Goal: Feedback & Contribution: Leave review/rating

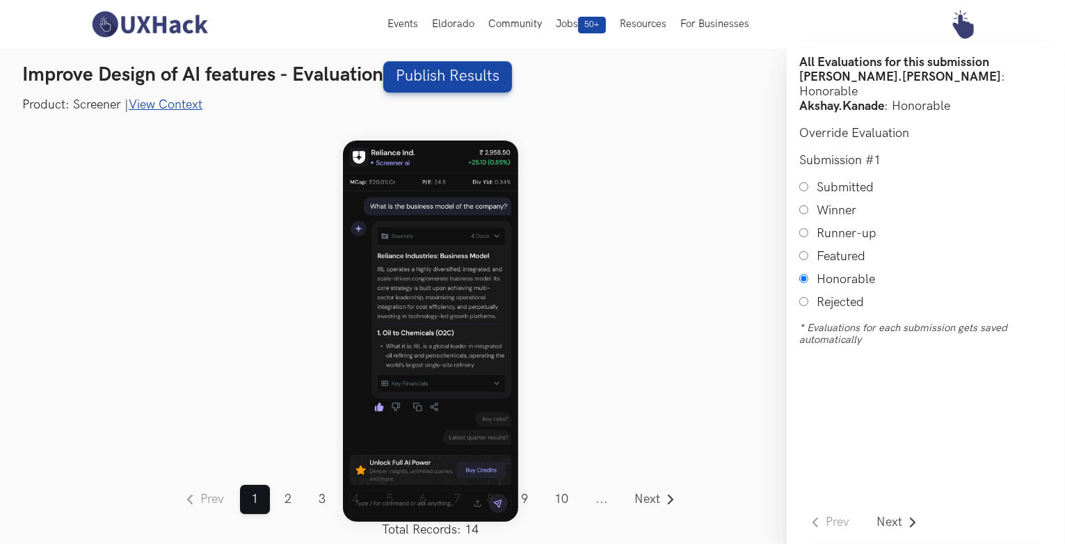
scroll to position [17, 0]
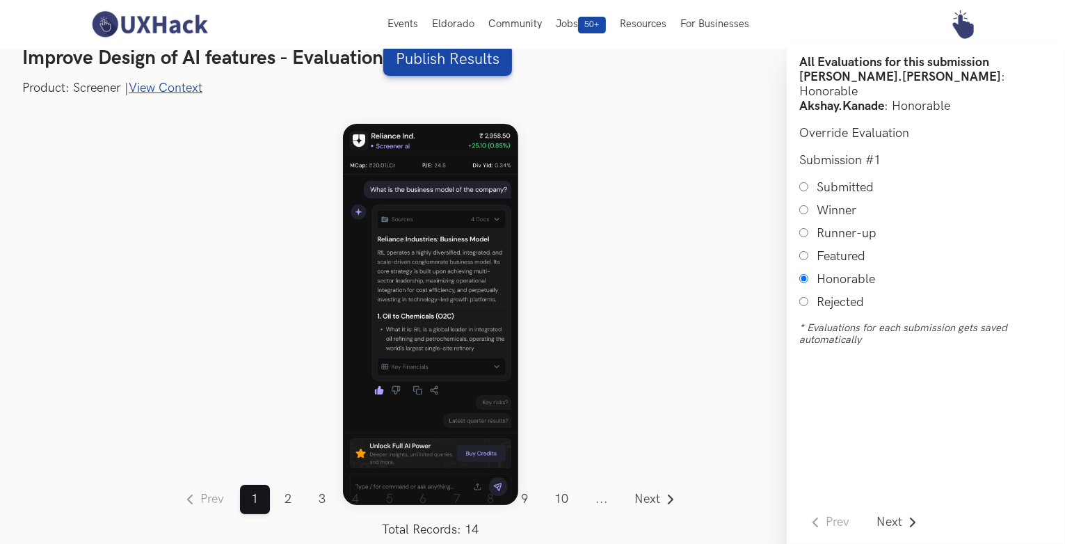
click at [180, 87] on link "View Context" at bounding box center [166, 88] width 74 height 15
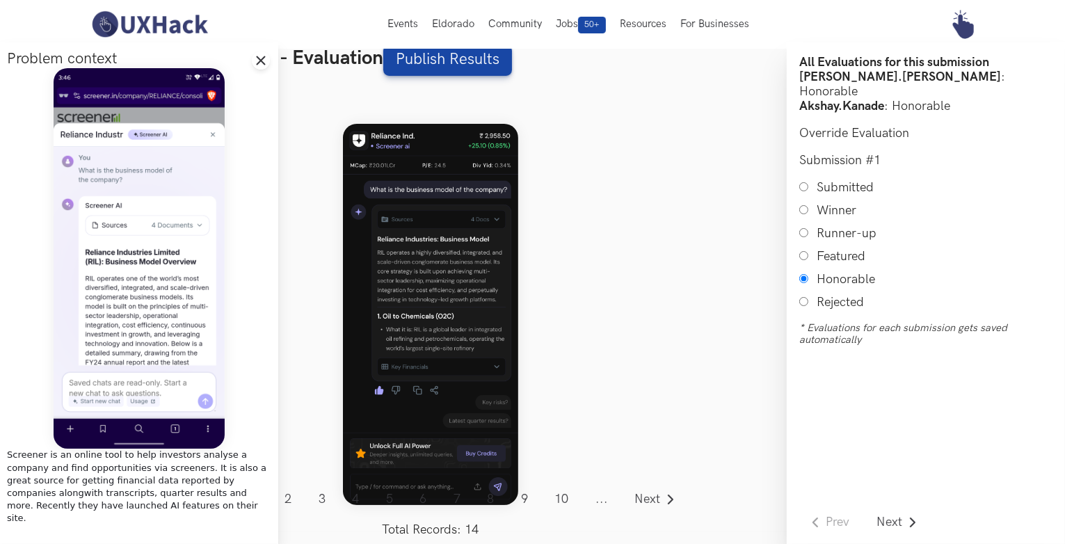
click at [538, 308] on div "Prev ... 1 2 3 4 5 6 7 8 9 10 11 12 13 14 ... Next Total Records: 14" at bounding box center [430, 314] width 712 height 435
click at [260, 63] on icon "Close drawer panel" at bounding box center [260, 60] width 11 height 11
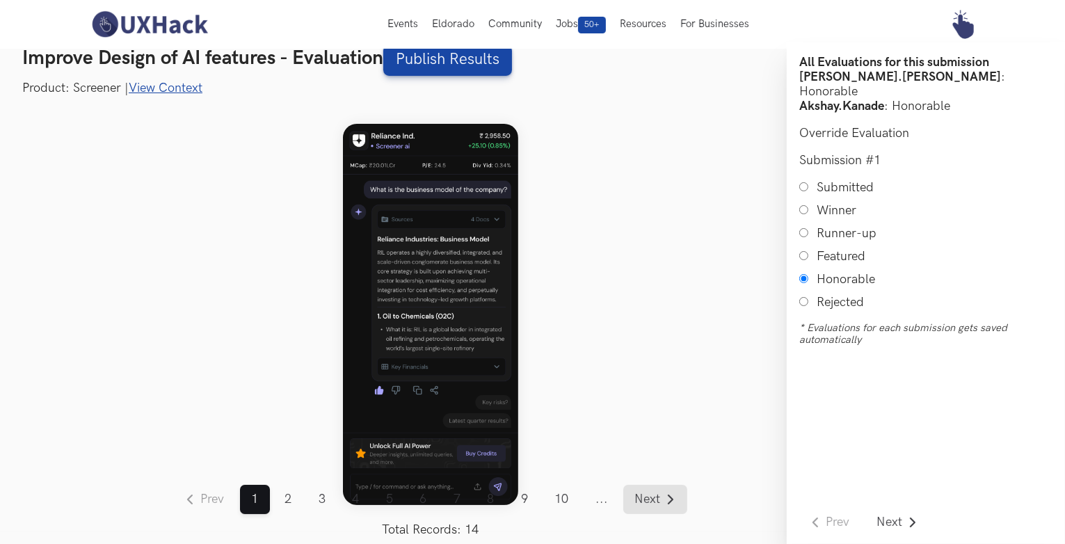
click at [648, 499] on span "Next" at bounding box center [648, 499] width 26 height 13
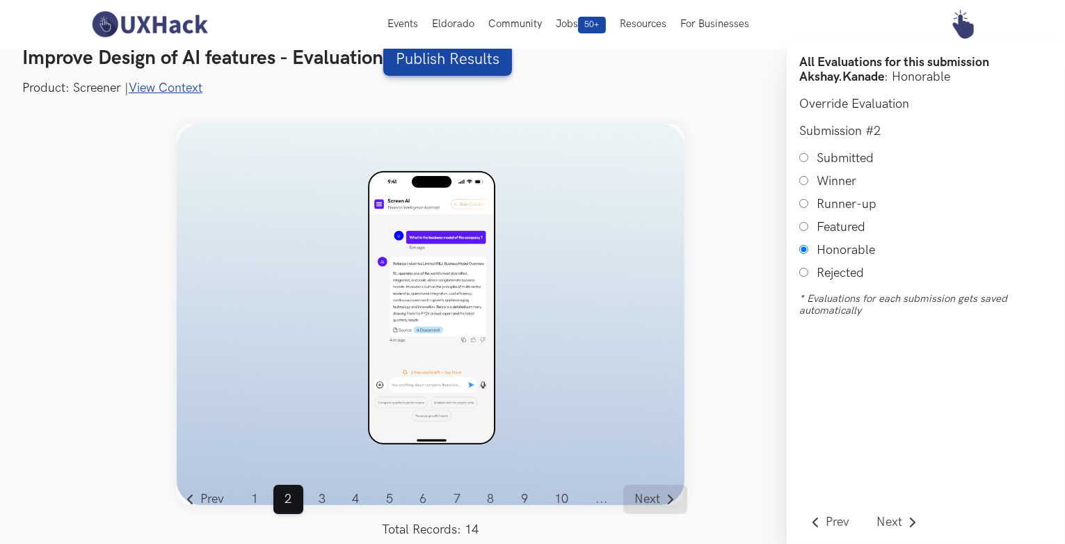
click at [651, 496] on span "Next" at bounding box center [648, 499] width 26 height 13
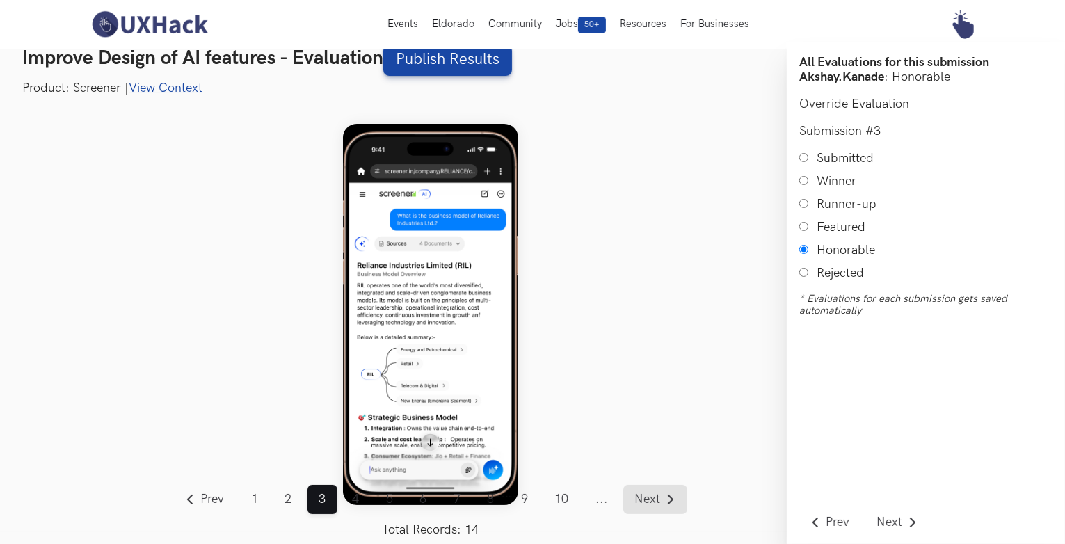
click at [650, 493] on span "Next" at bounding box center [648, 499] width 26 height 13
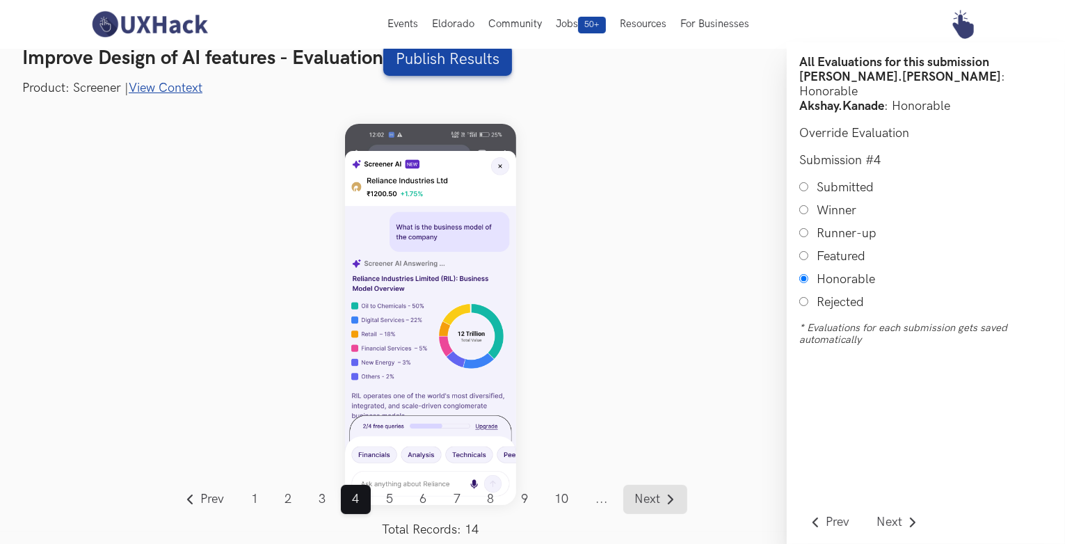
click at [652, 494] on span "Next" at bounding box center [648, 499] width 26 height 13
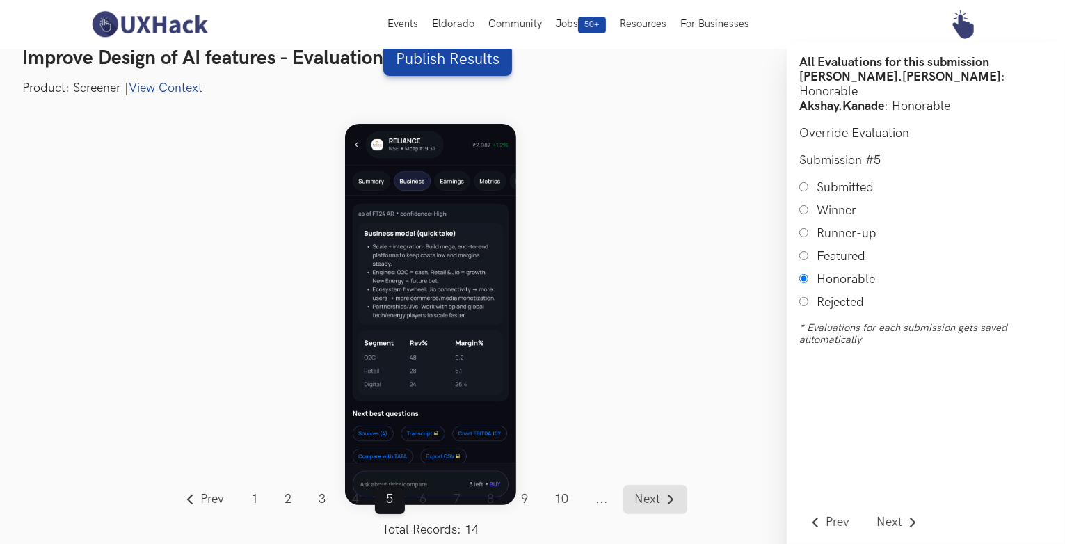
click at [659, 504] on span "Next" at bounding box center [648, 499] width 26 height 13
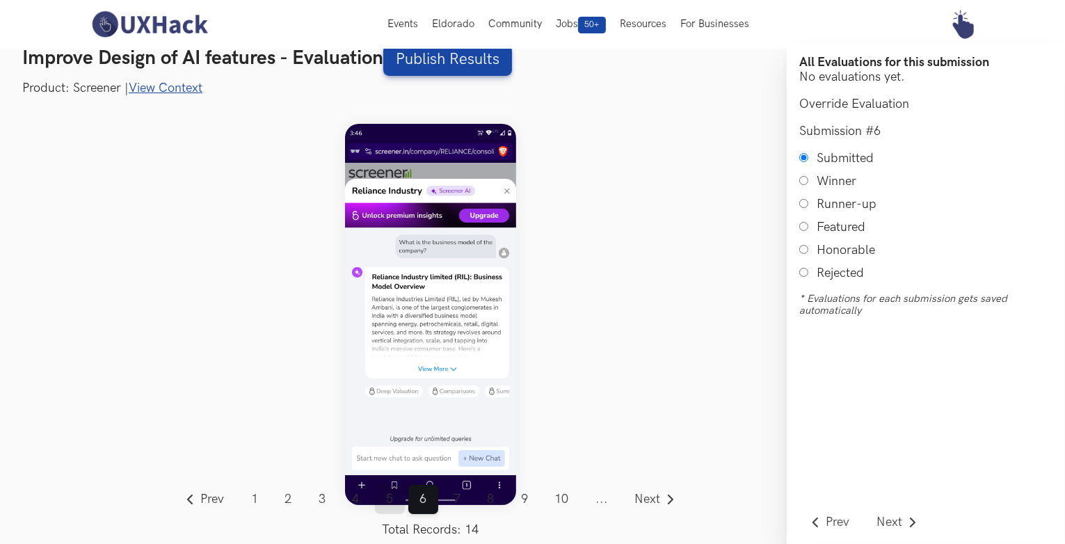
click at [380, 497] on link "5" at bounding box center [390, 499] width 30 height 29
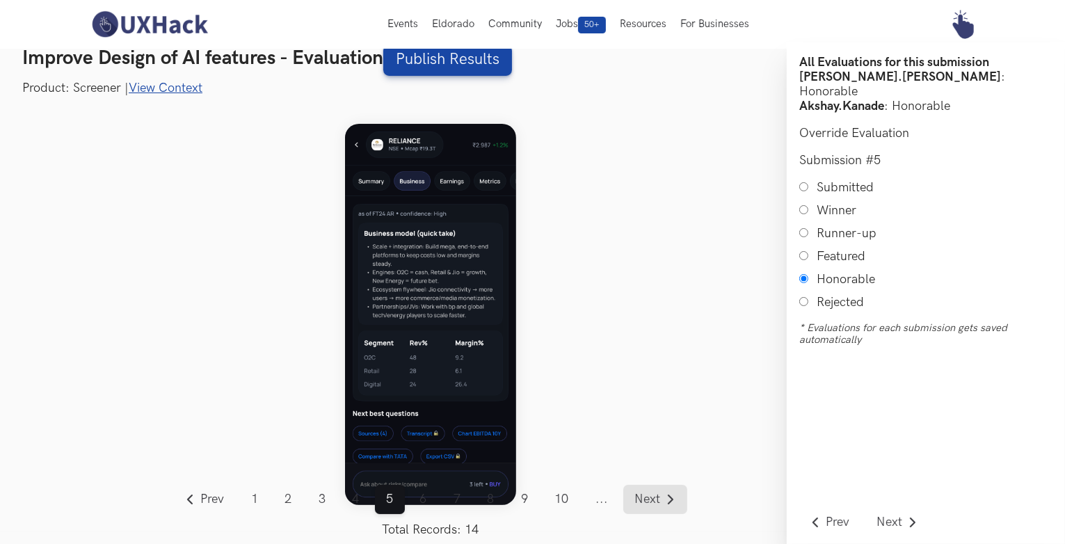
click at [645, 495] on span "Next" at bounding box center [648, 499] width 26 height 13
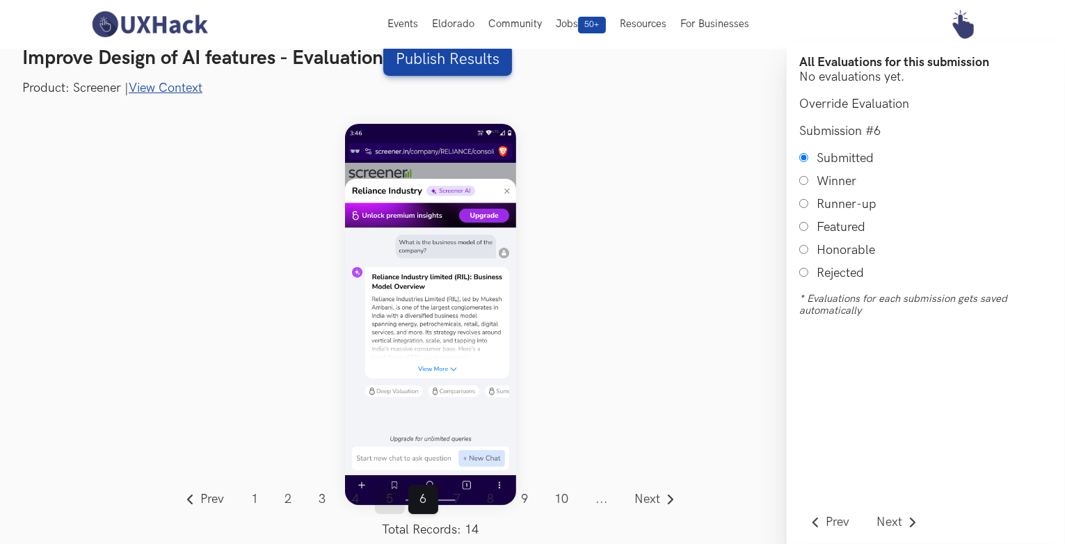
click at [385, 503] on link "5" at bounding box center [390, 499] width 30 height 29
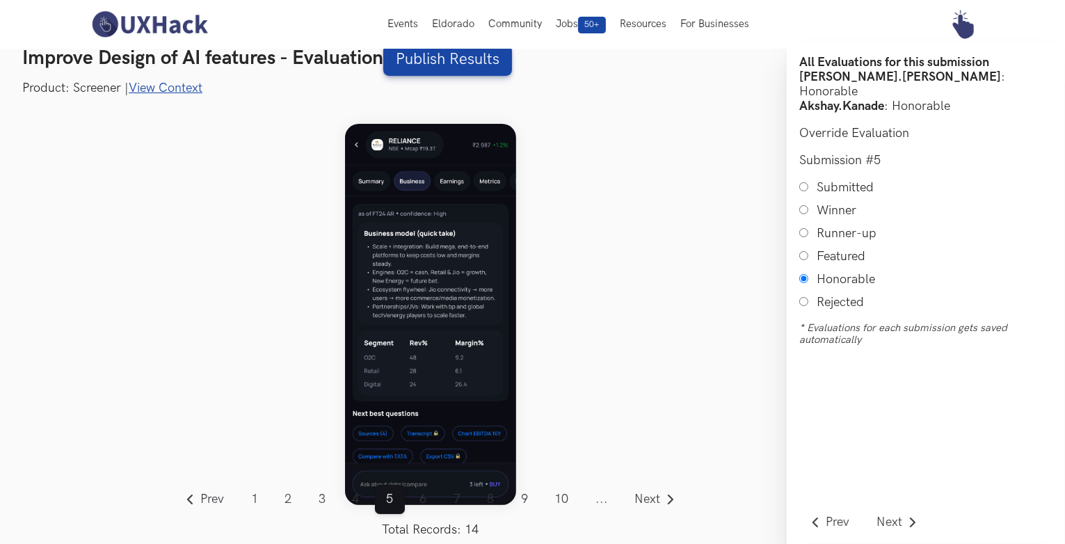
click at [147, 92] on link "View Context" at bounding box center [166, 88] width 74 height 15
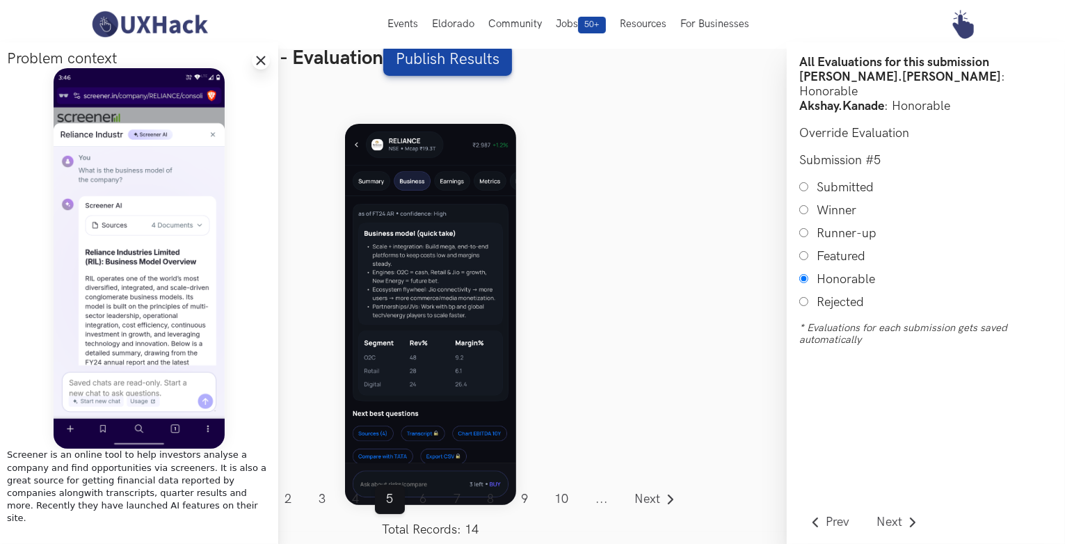
click at [260, 65] on icon "Close drawer panel" at bounding box center [260, 60] width 11 height 11
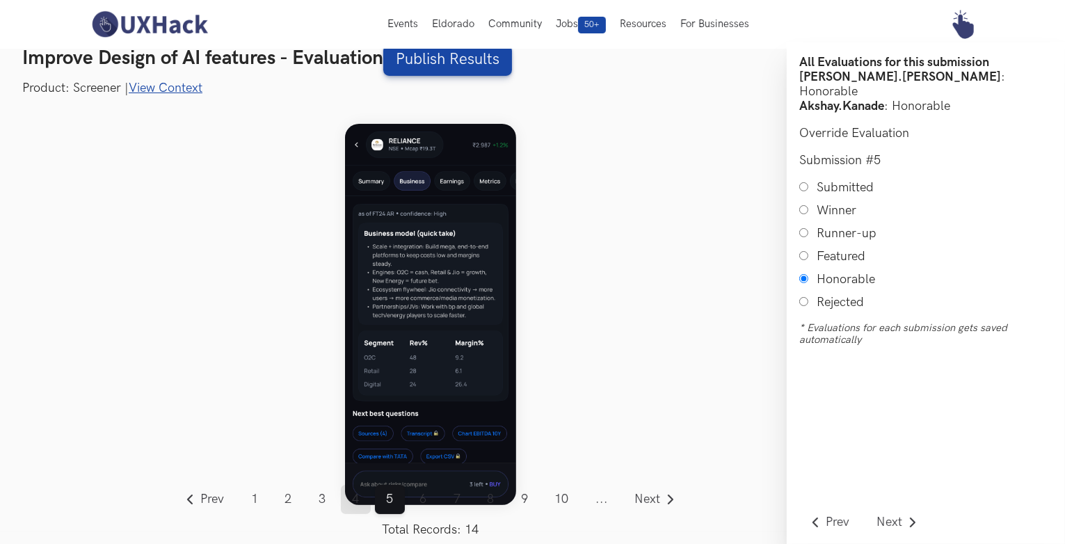
click at [362, 503] on link "4" at bounding box center [356, 499] width 30 height 29
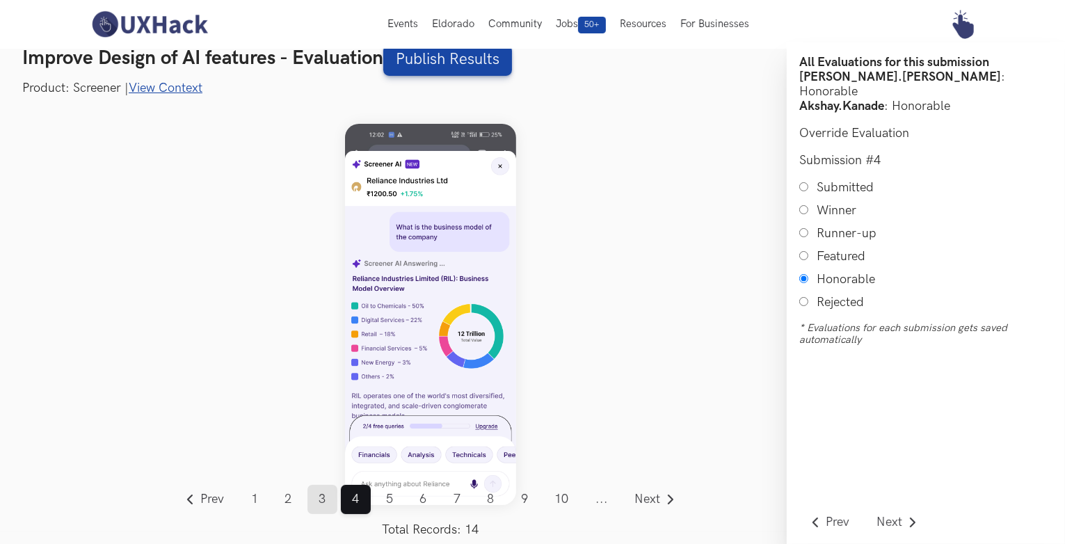
click at [332, 508] on link "3" at bounding box center [322, 499] width 30 height 29
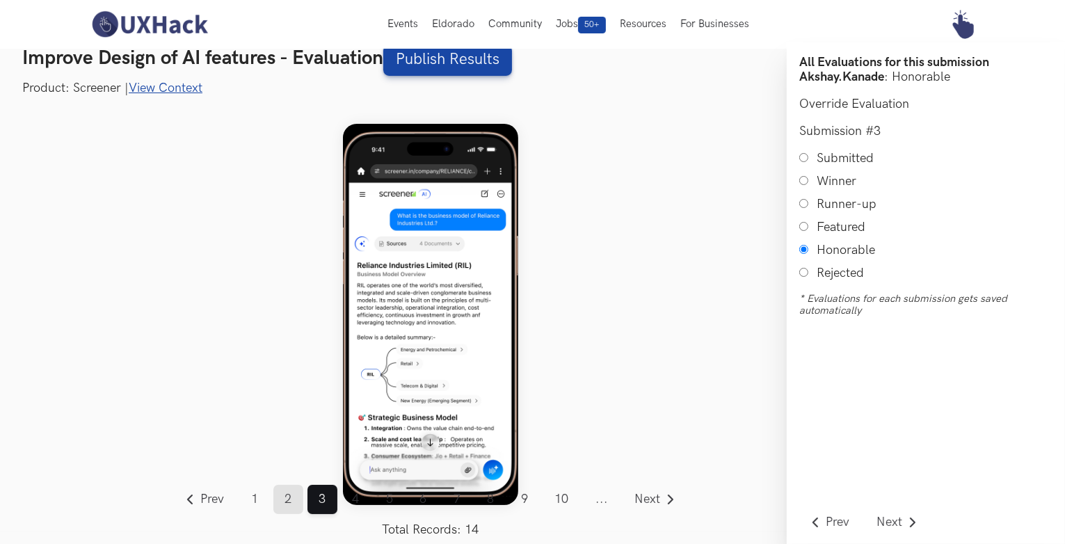
click at [298, 508] on link "2" at bounding box center [288, 499] width 30 height 29
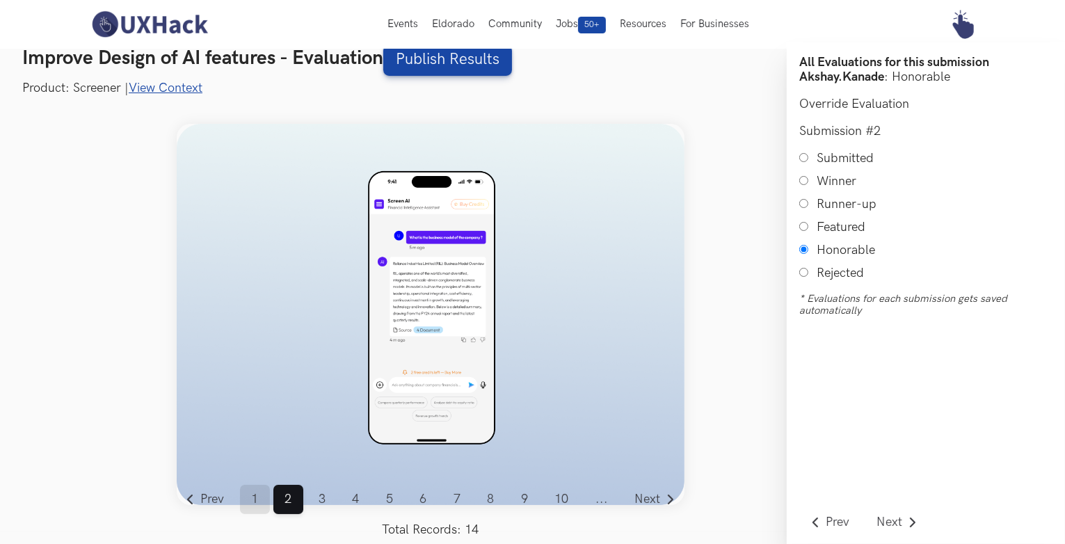
click at [260, 506] on link "1" at bounding box center [255, 499] width 30 height 29
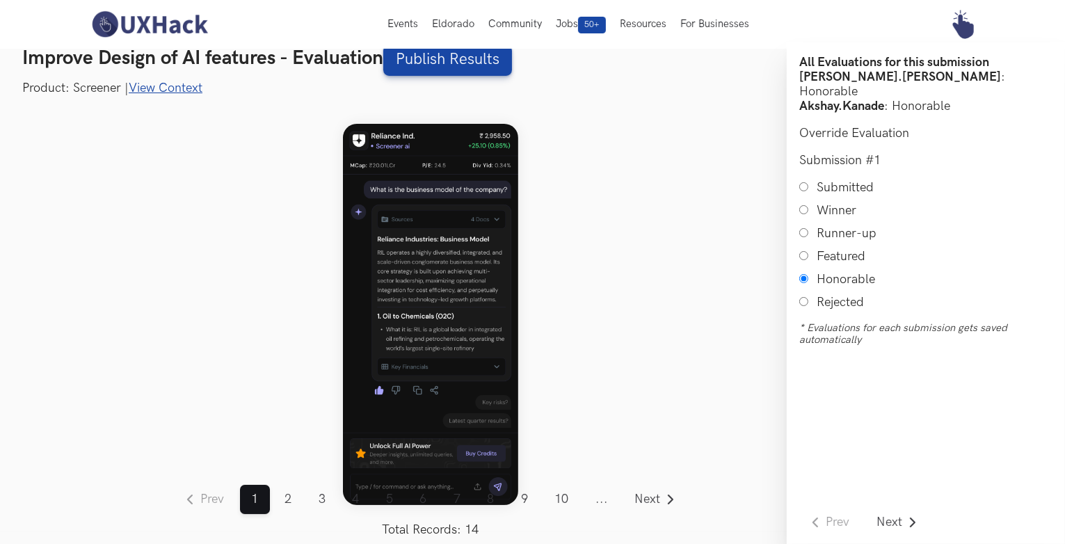
click at [803, 205] on input "Winner" at bounding box center [803, 209] width 9 height 9
radio input "true"
click at [356, 503] on link "4" at bounding box center [356, 499] width 30 height 29
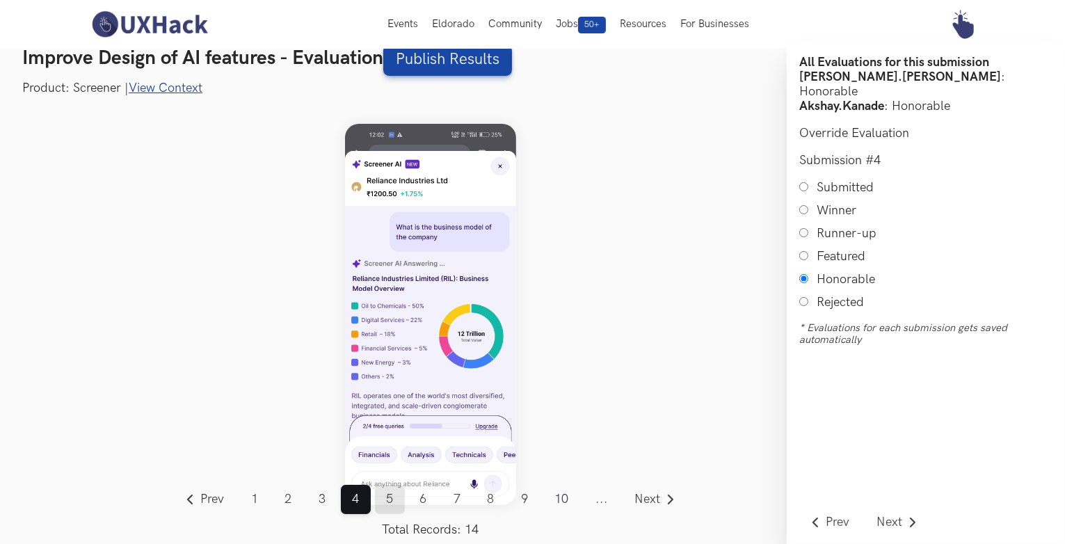
click at [385, 499] on link "5" at bounding box center [390, 499] width 30 height 29
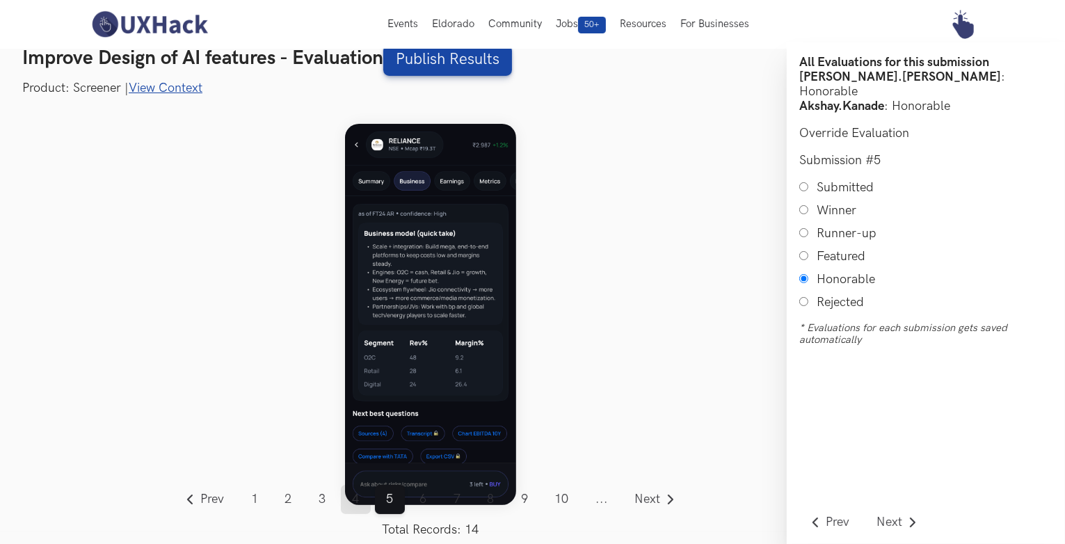
click at [349, 499] on link "4" at bounding box center [356, 499] width 30 height 29
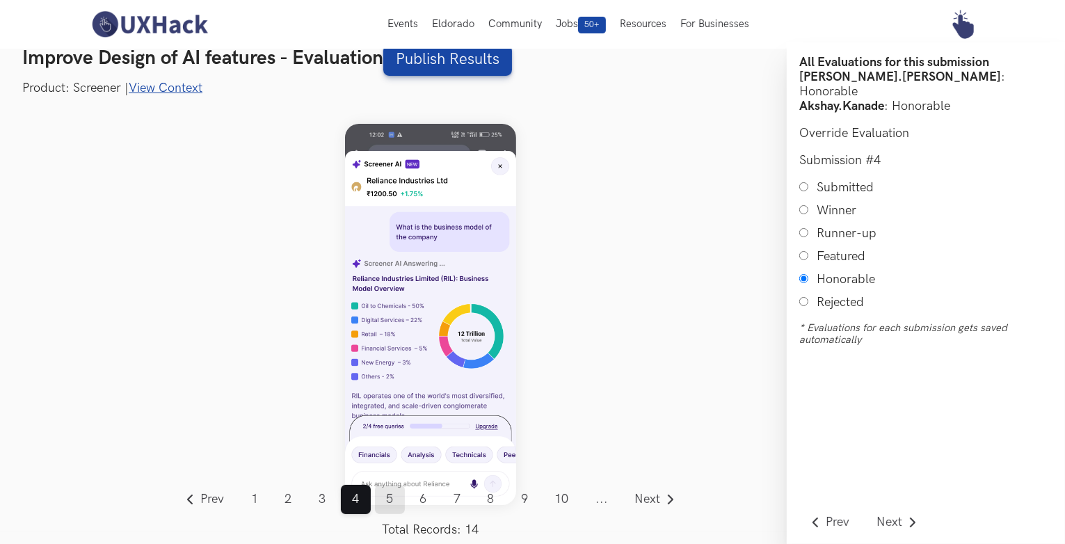
click at [384, 501] on link "5" at bounding box center [390, 499] width 30 height 29
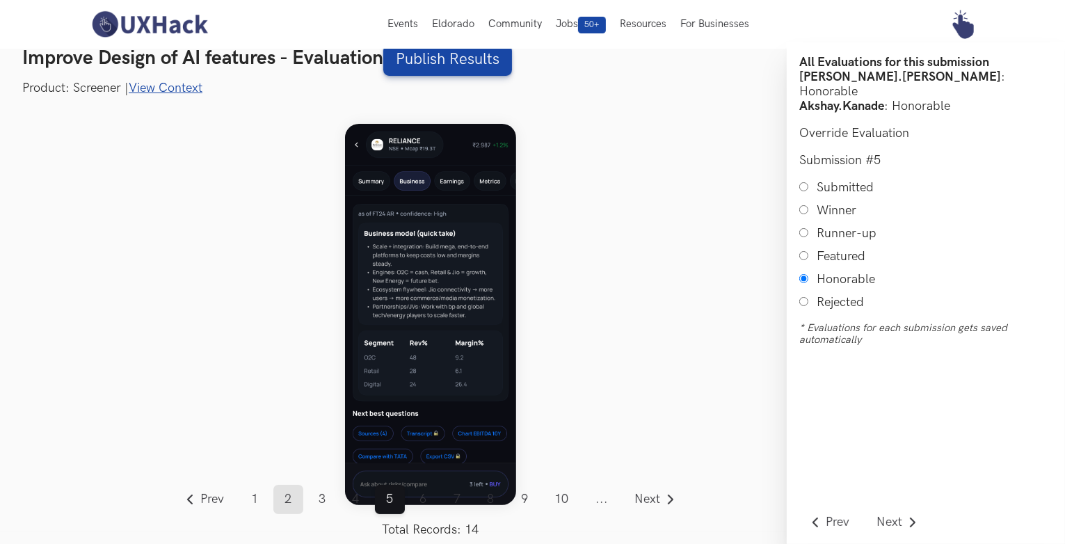
click at [289, 499] on link "2" at bounding box center [288, 499] width 30 height 29
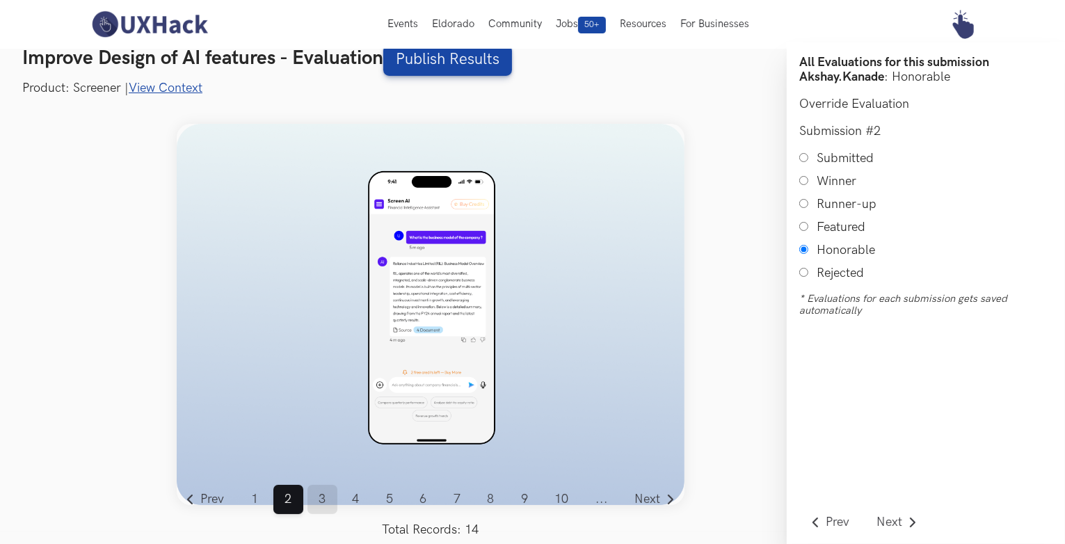
click at [316, 502] on link "3" at bounding box center [322, 499] width 30 height 29
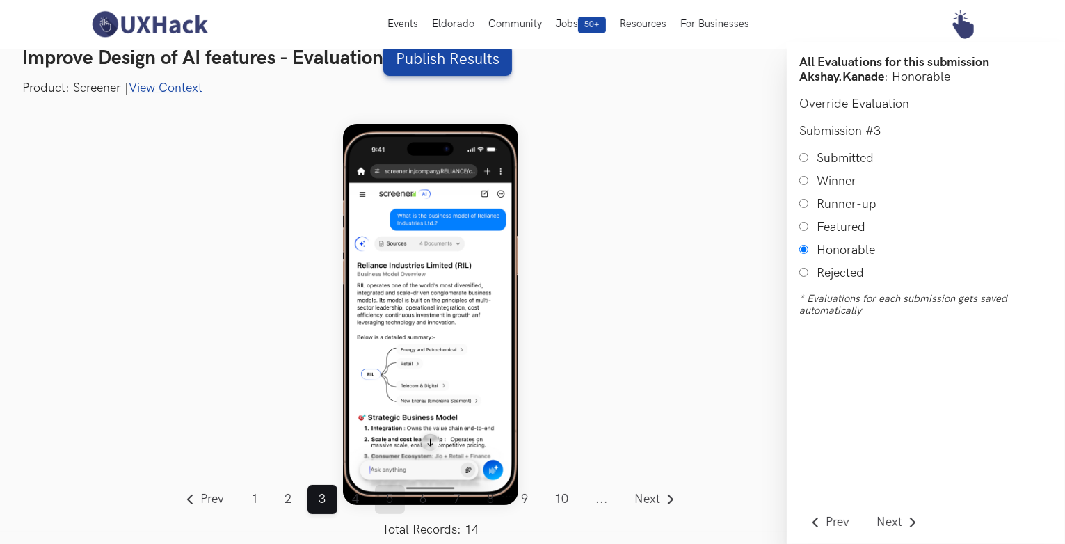
click at [389, 506] on link "5" at bounding box center [390, 499] width 30 height 29
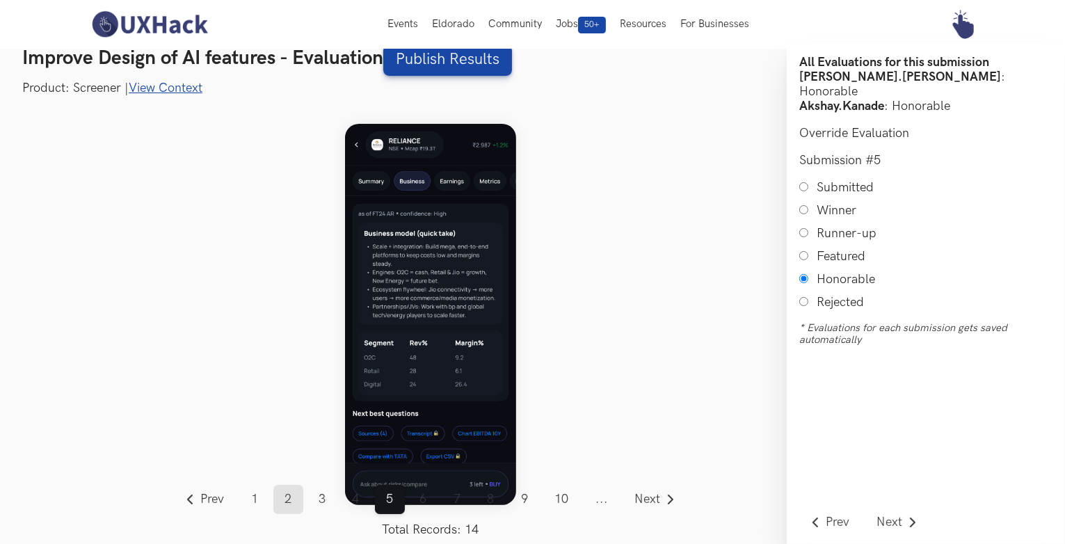
click at [287, 494] on link "2" at bounding box center [288, 499] width 30 height 29
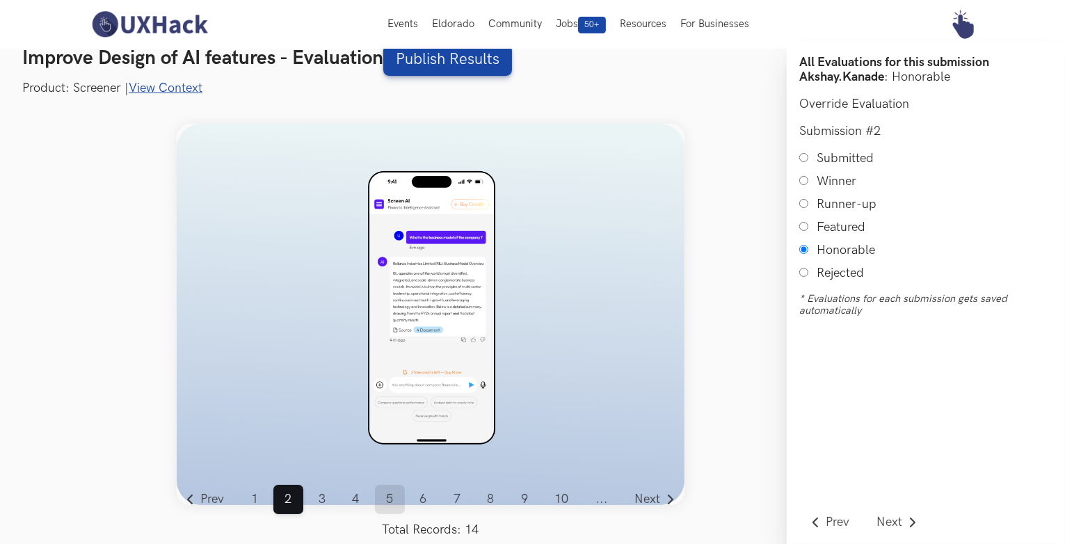
click at [391, 501] on link "5" at bounding box center [390, 499] width 30 height 29
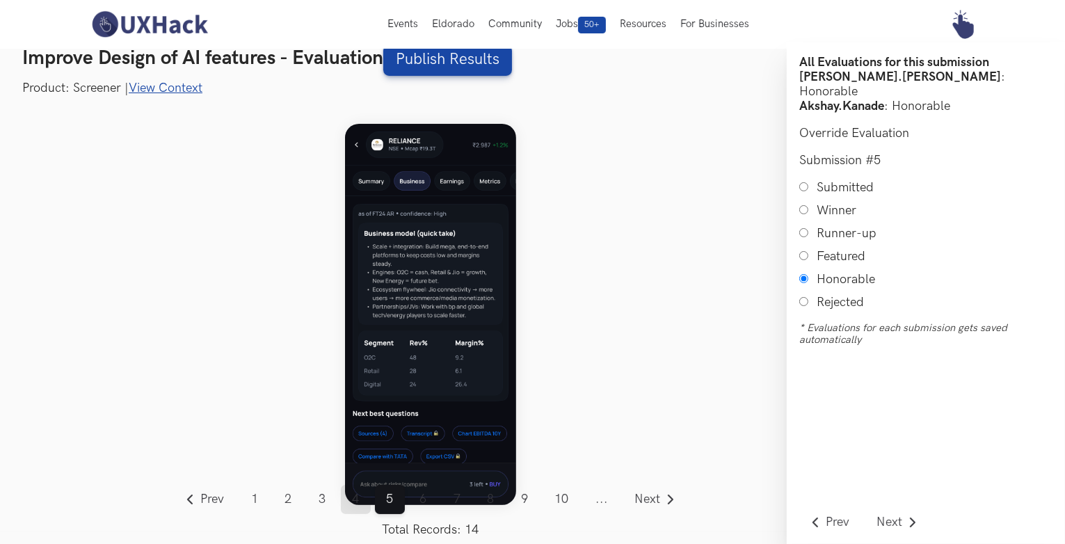
click at [353, 501] on link "4" at bounding box center [356, 499] width 30 height 29
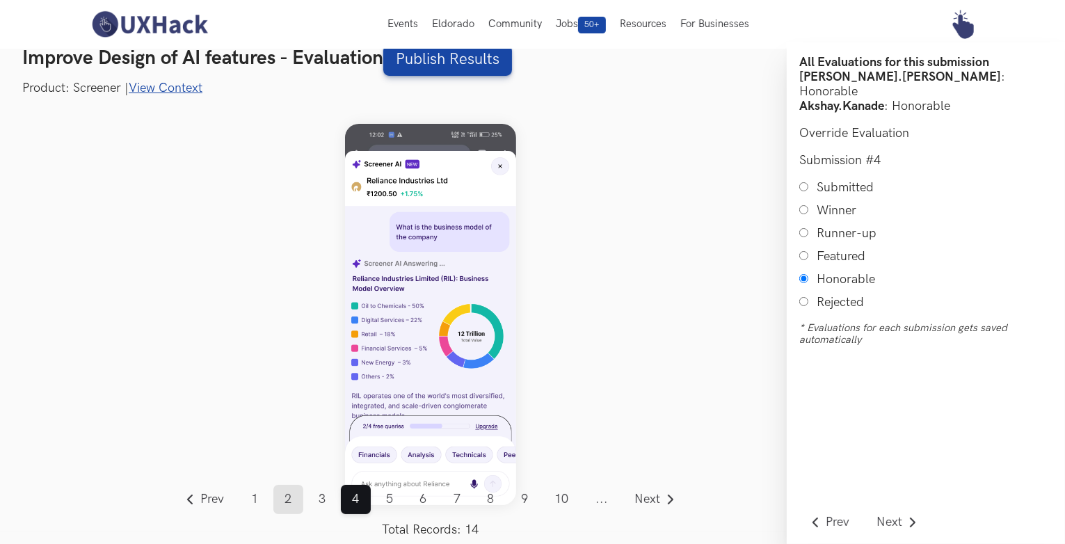
click at [296, 502] on link "2" at bounding box center [288, 499] width 30 height 29
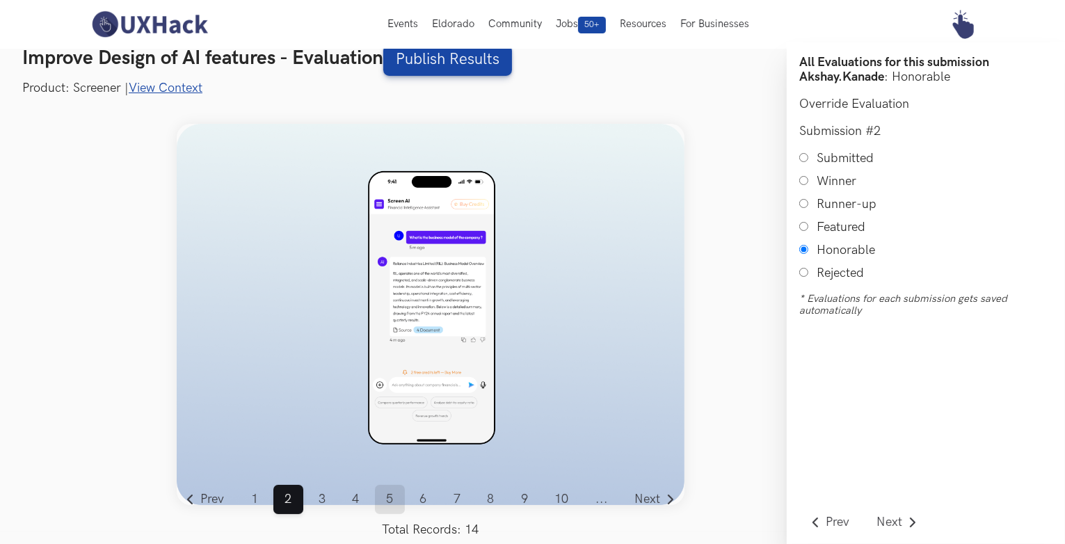
click at [384, 494] on link "5" at bounding box center [390, 499] width 30 height 29
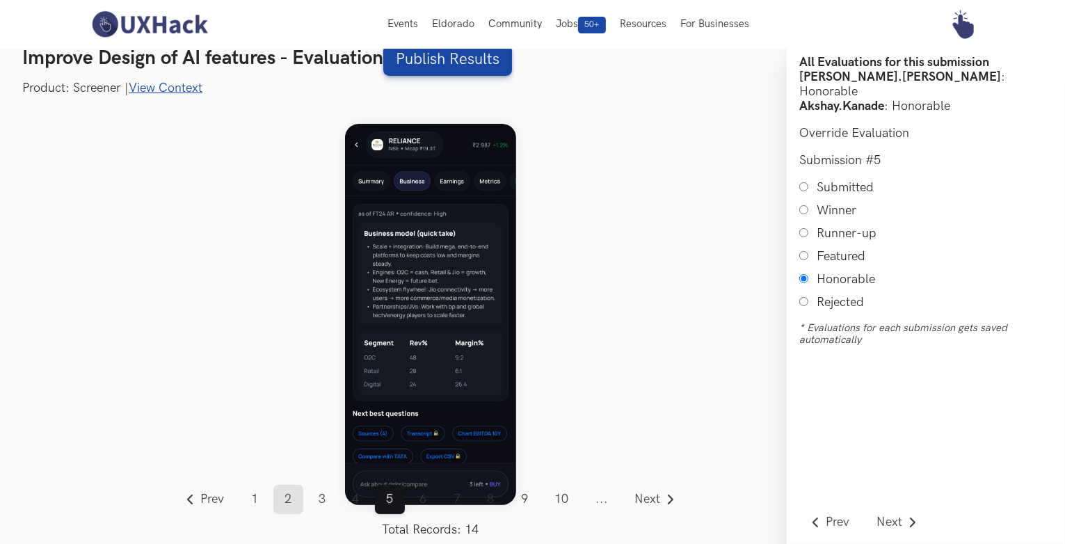
click at [286, 498] on link "2" at bounding box center [288, 499] width 30 height 29
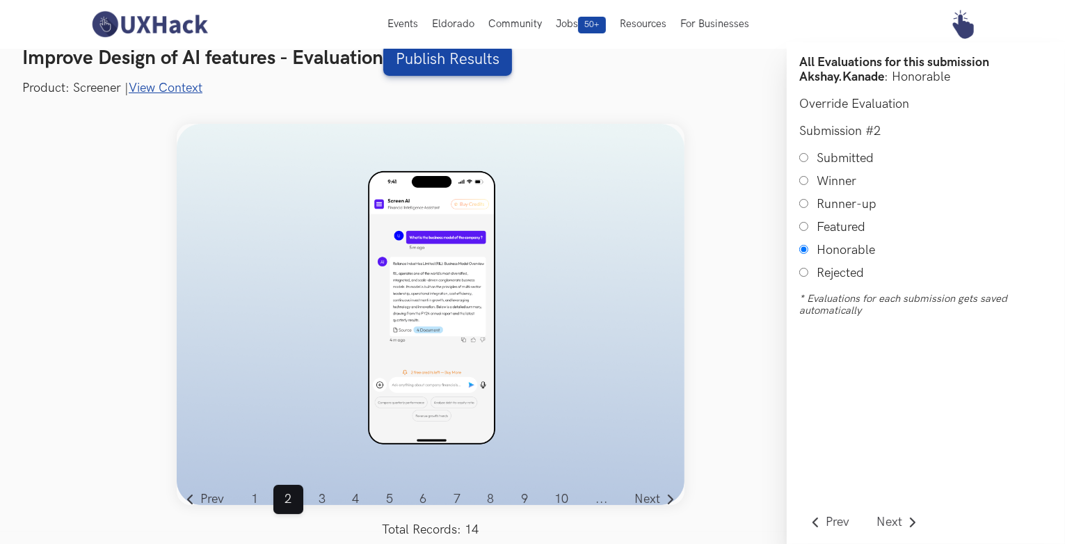
click at [802, 160] on input "Submitted" at bounding box center [803, 157] width 9 height 9
radio input "true"
click at [386, 505] on link "5" at bounding box center [390, 499] width 30 height 29
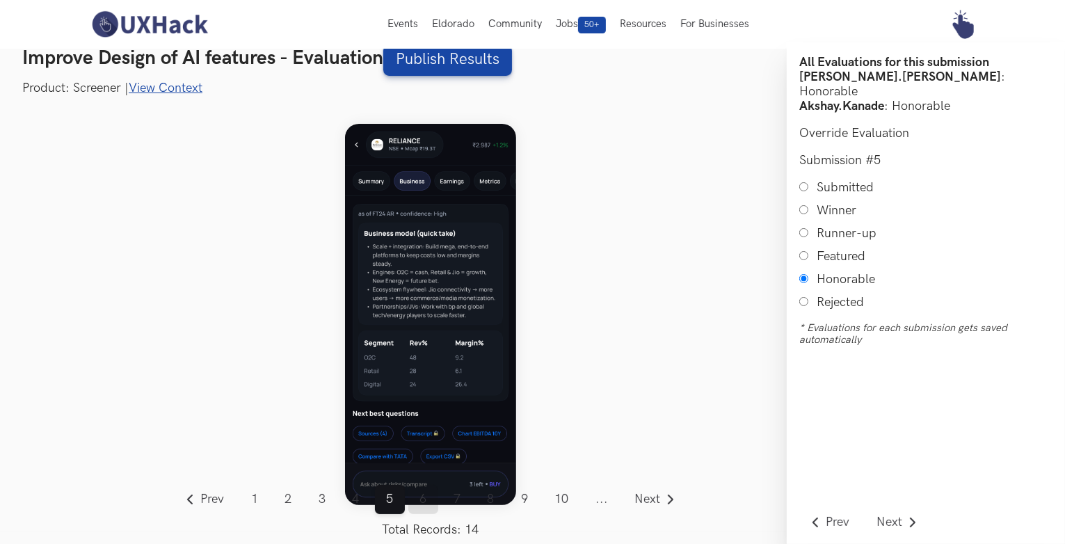
click at [430, 501] on link "6" at bounding box center [423, 499] width 30 height 29
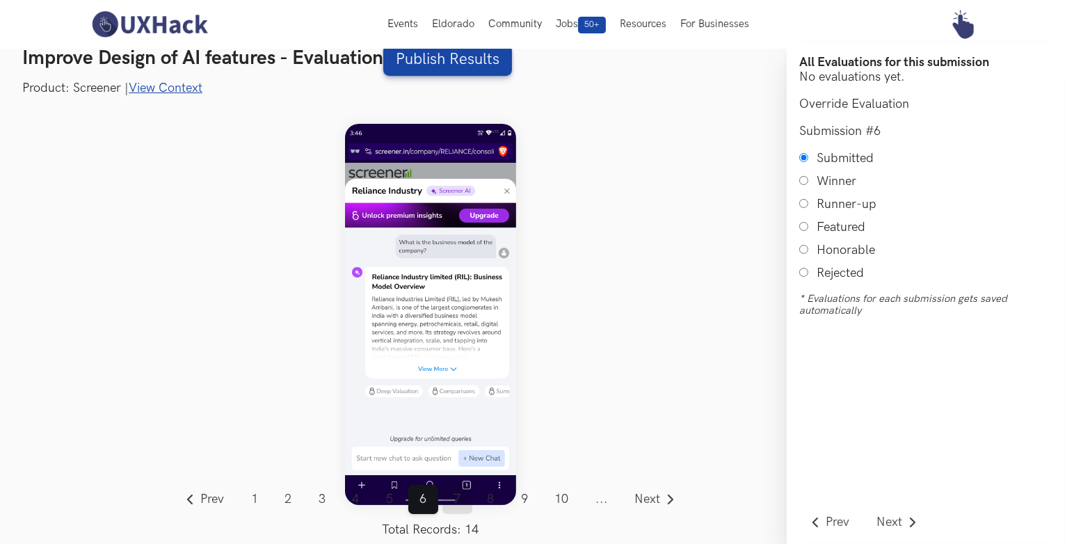
click at [460, 504] on link "7" at bounding box center [457, 499] width 30 height 29
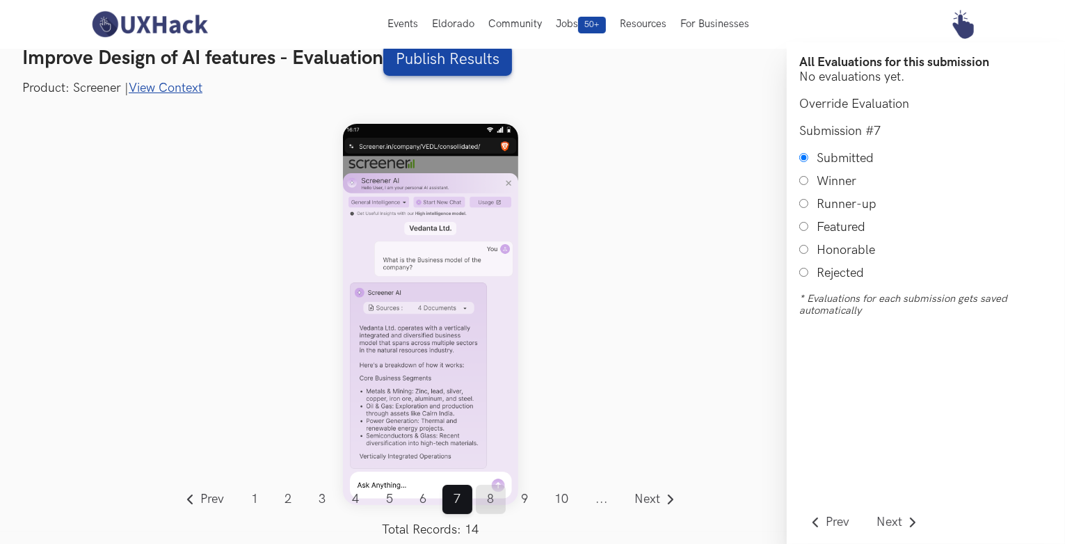
click at [494, 508] on link "8" at bounding box center [491, 499] width 30 height 29
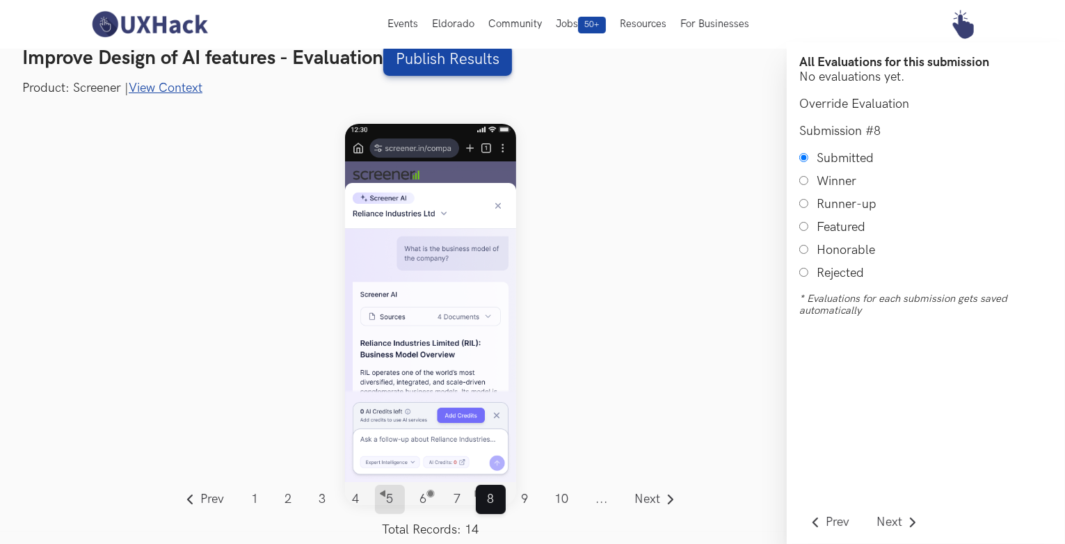
click at [378, 497] on link "5" at bounding box center [390, 499] width 30 height 29
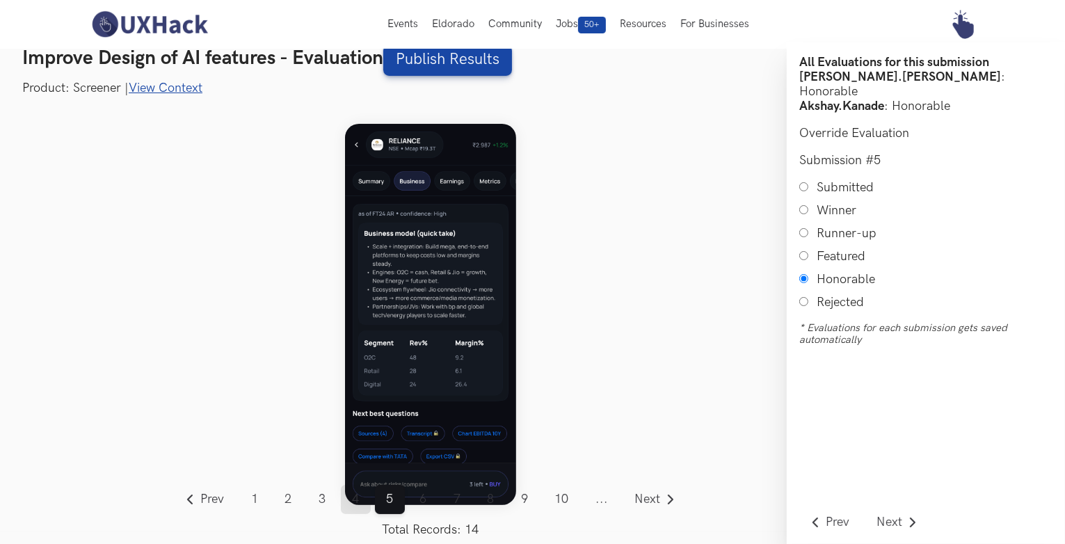
click at [356, 500] on link "4" at bounding box center [356, 499] width 30 height 29
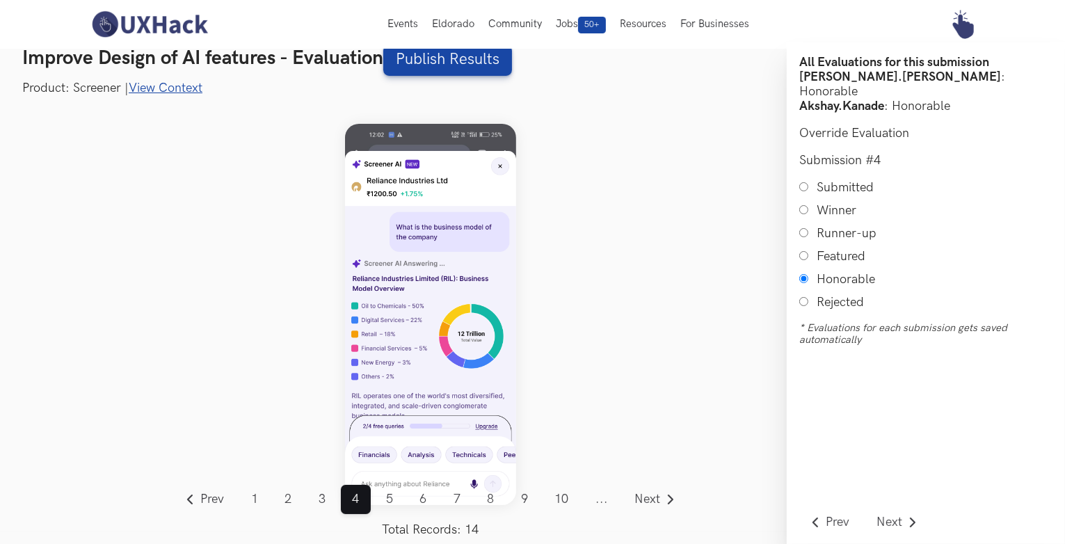
click at [805, 228] on input "Runner-up" at bounding box center [803, 232] width 9 height 9
radio input "true"
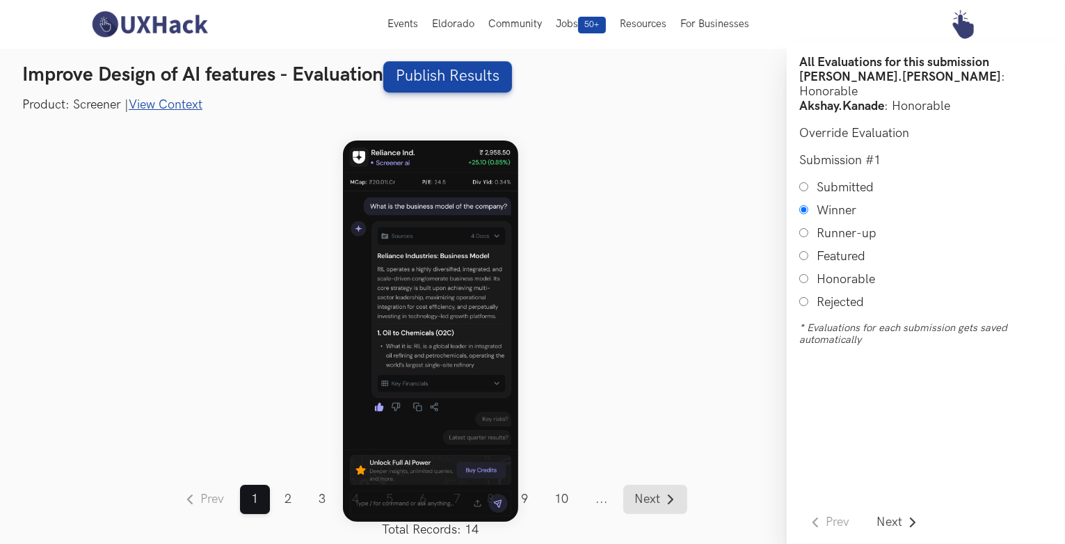
click at [657, 506] on span "Next" at bounding box center [648, 499] width 26 height 13
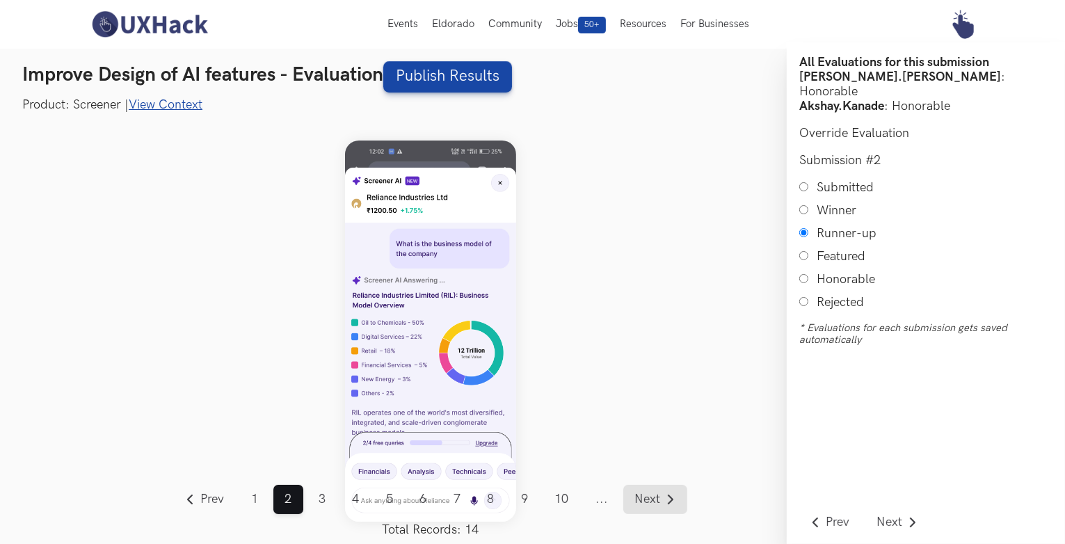
click at [646, 499] on span "Next" at bounding box center [648, 499] width 26 height 13
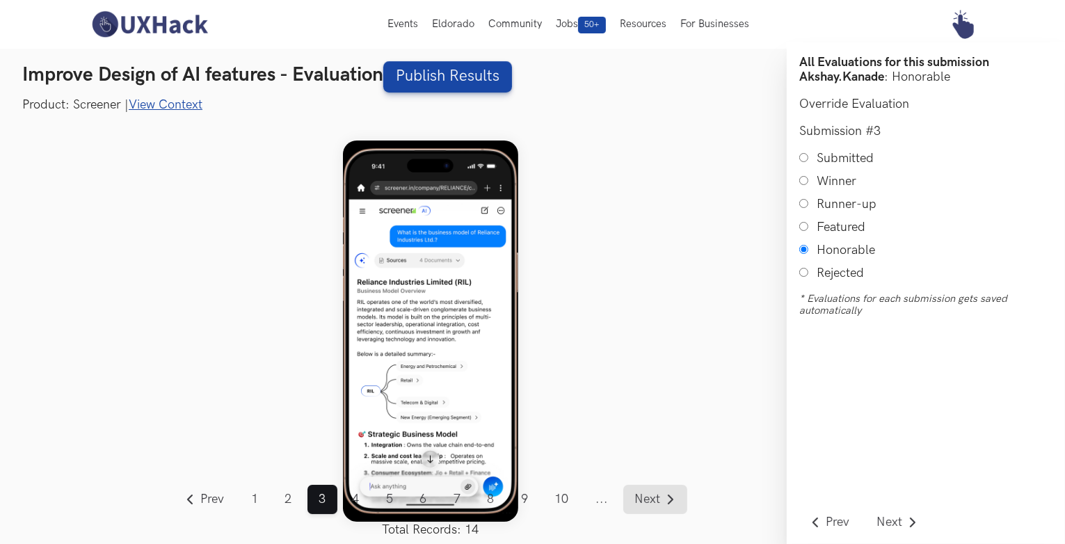
click at [646, 499] on span "Next" at bounding box center [648, 499] width 26 height 13
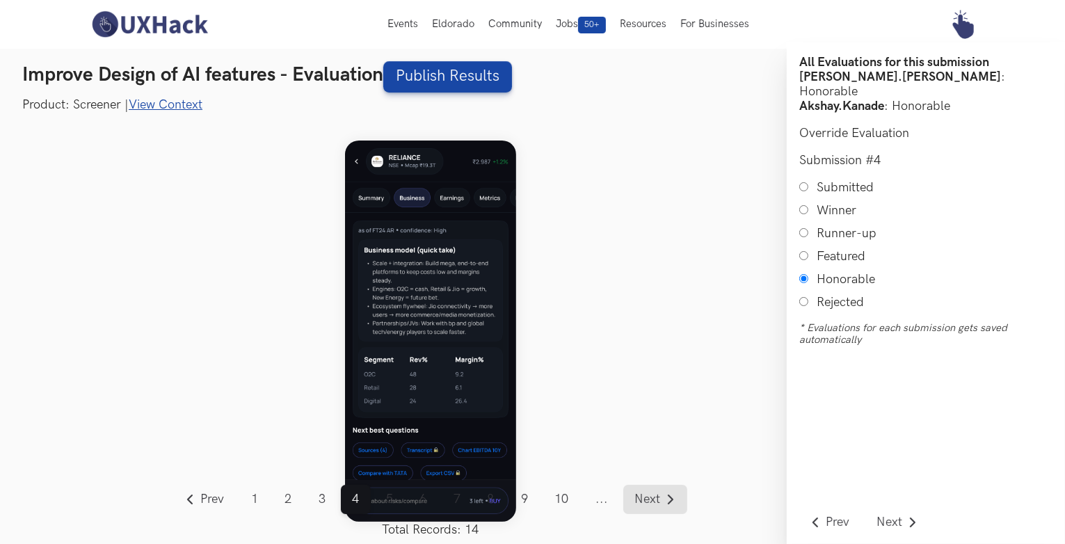
click at [646, 499] on span "Next" at bounding box center [648, 499] width 26 height 13
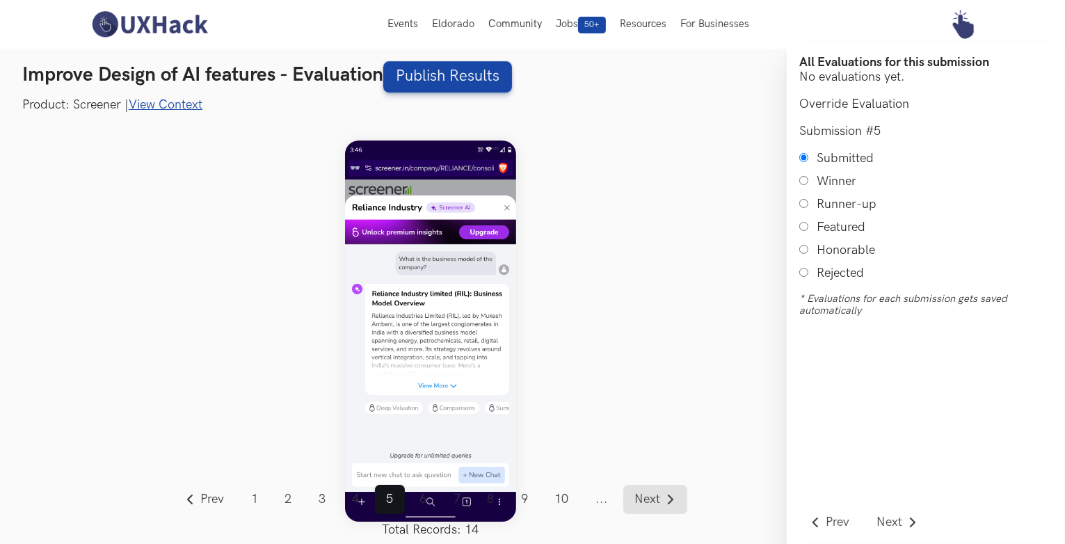
click at [646, 499] on span "Next" at bounding box center [648, 499] width 26 height 13
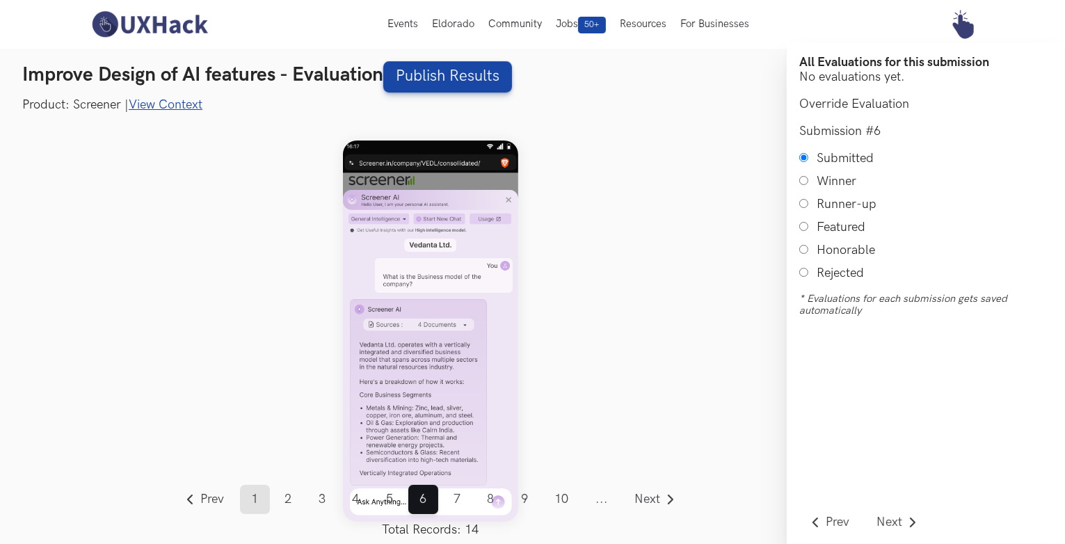
click at [252, 498] on link "1" at bounding box center [255, 499] width 30 height 29
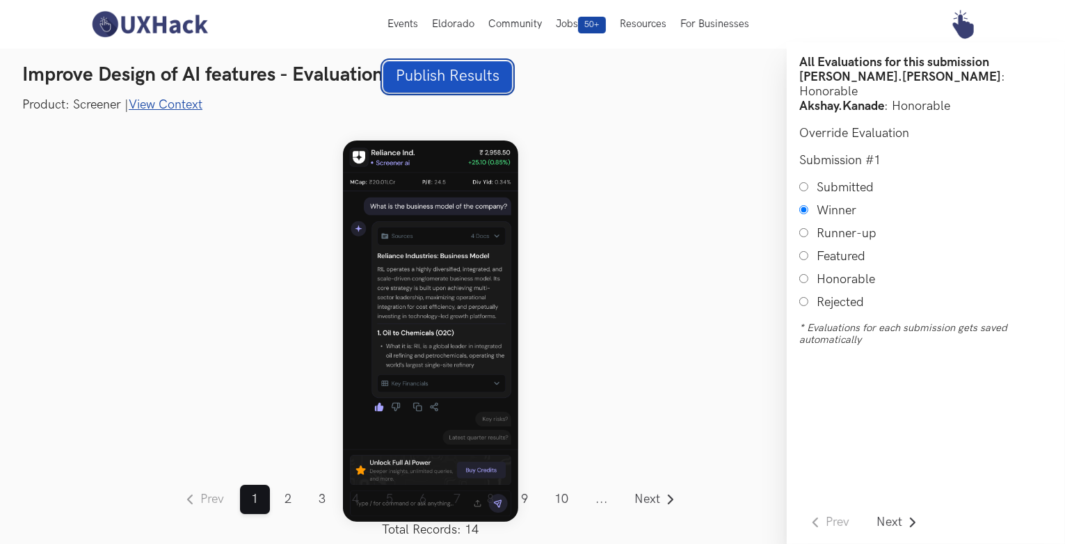
click at [453, 69] on link "Publish Results" at bounding box center [447, 76] width 129 height 31
